Goal: Find specific page/section: Find specific page/section

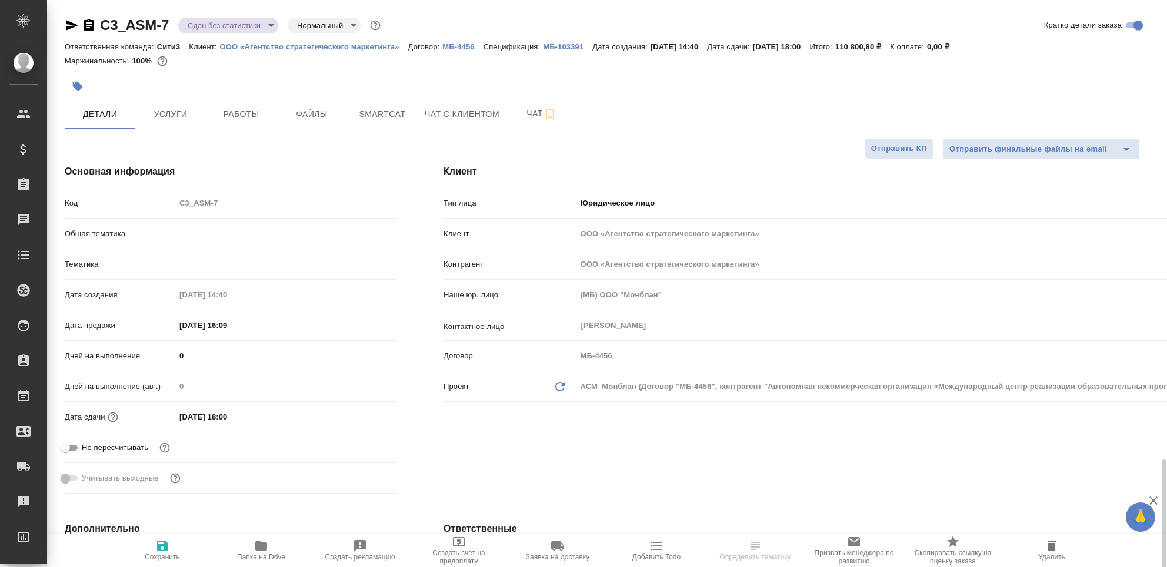
select select "RU"
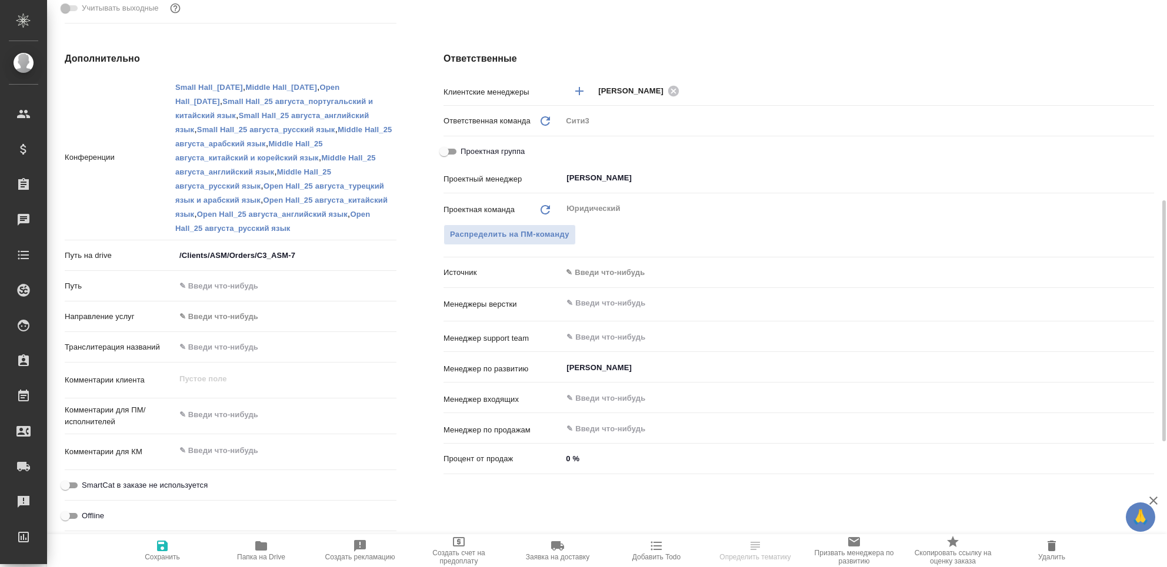
scroll to position [392, 0]
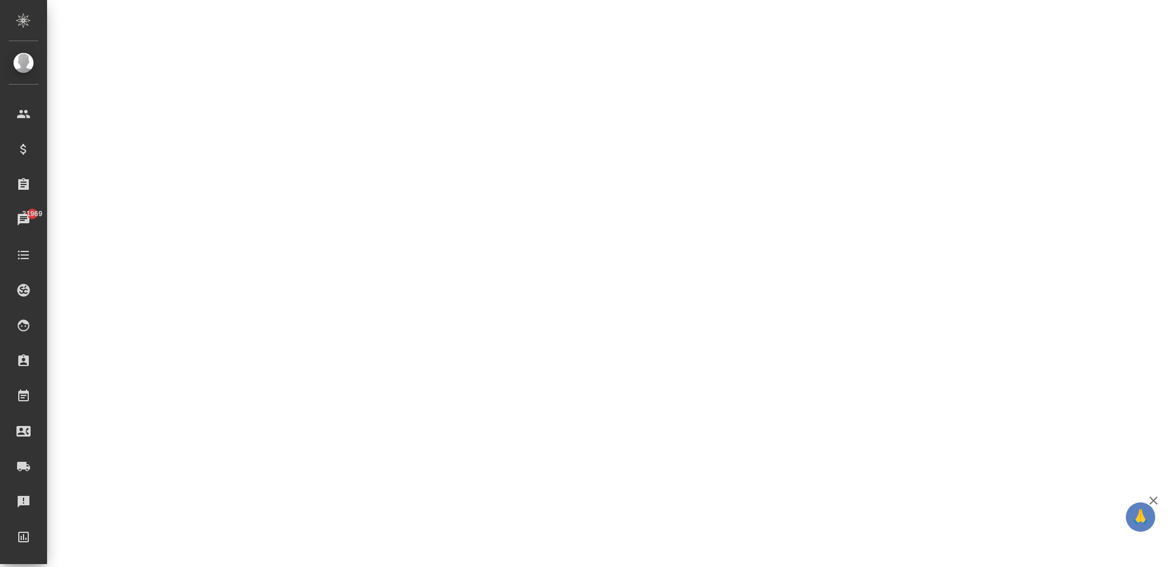
select select "RU"
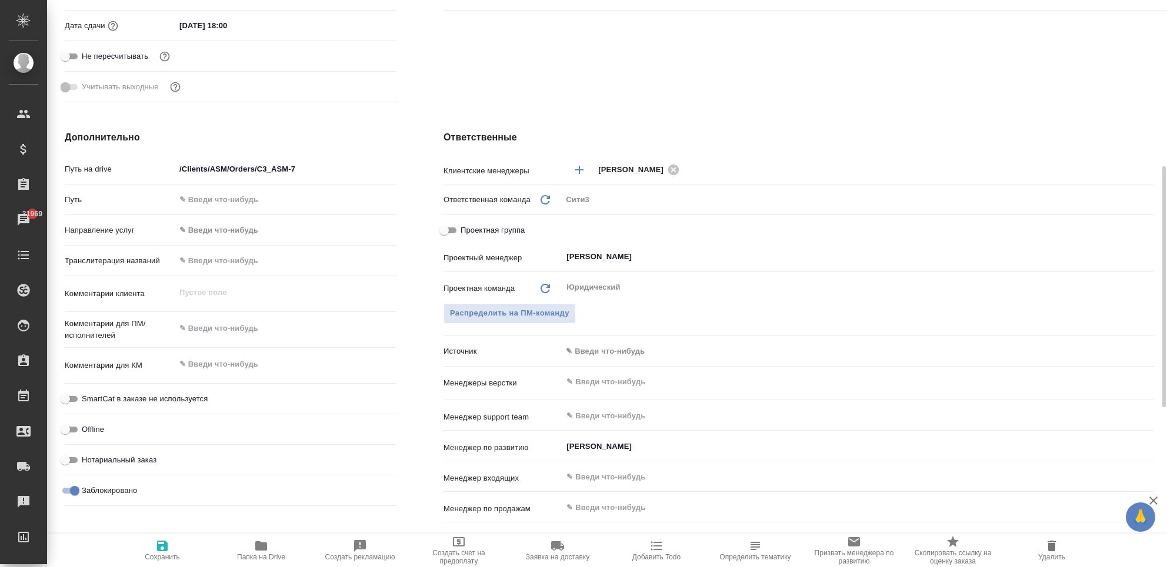
type textarea "x"
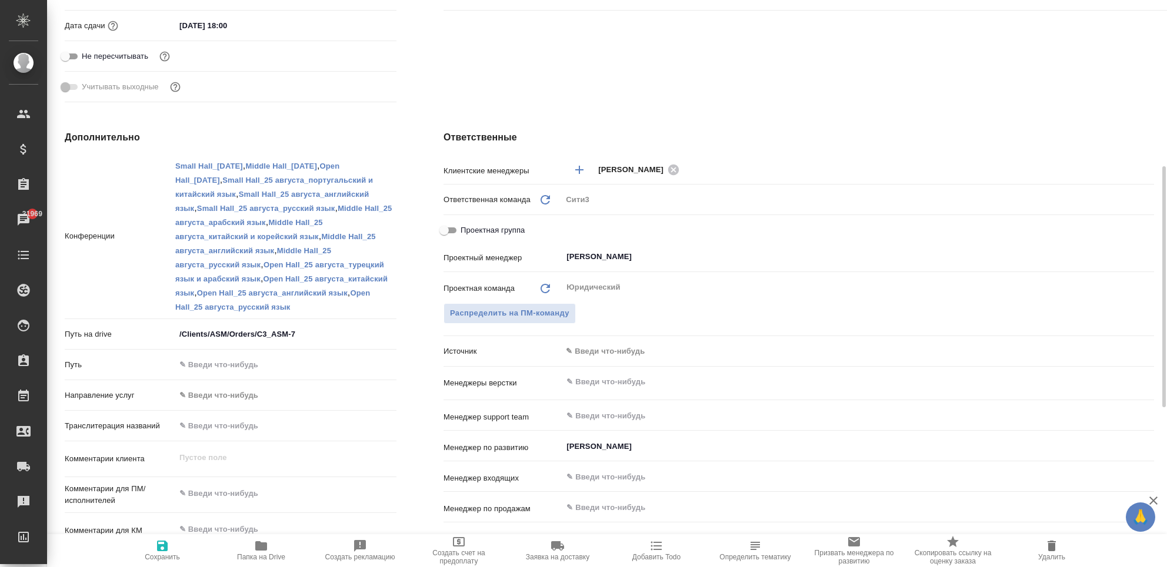
type textarea "x"
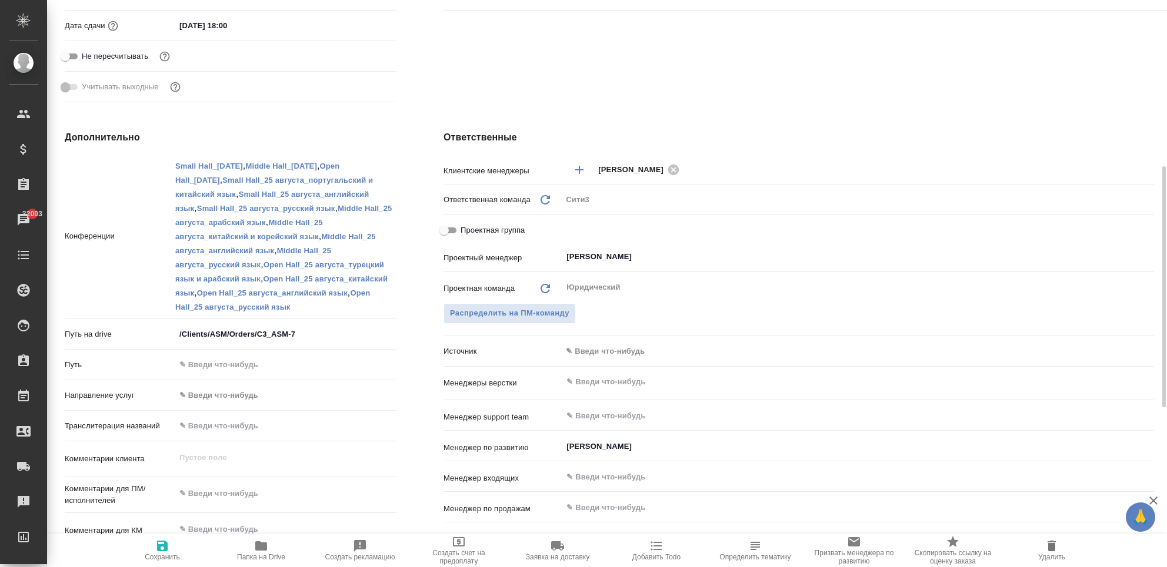
type textarea "x"
